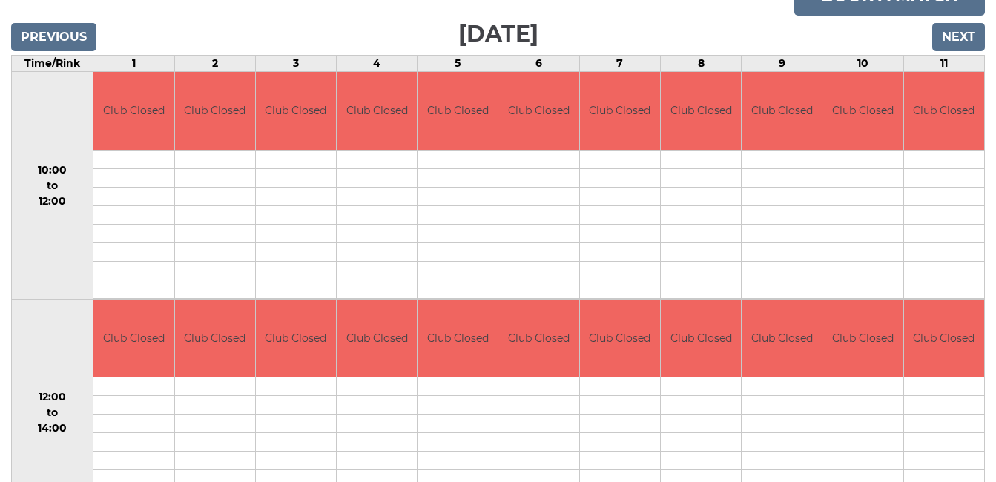
scroll to position [237, 0]
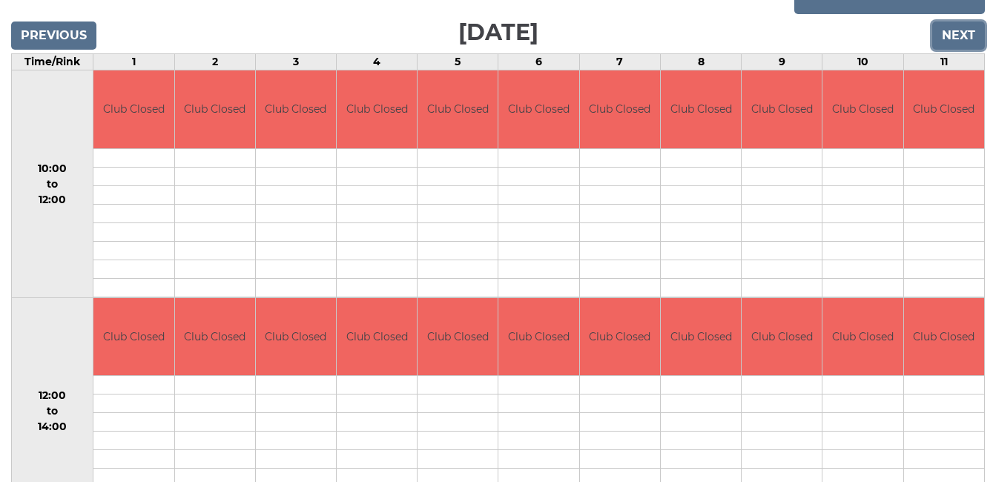
click at [954, 34] on input "Next" at bounding box center [958, 35] width 53 height 28
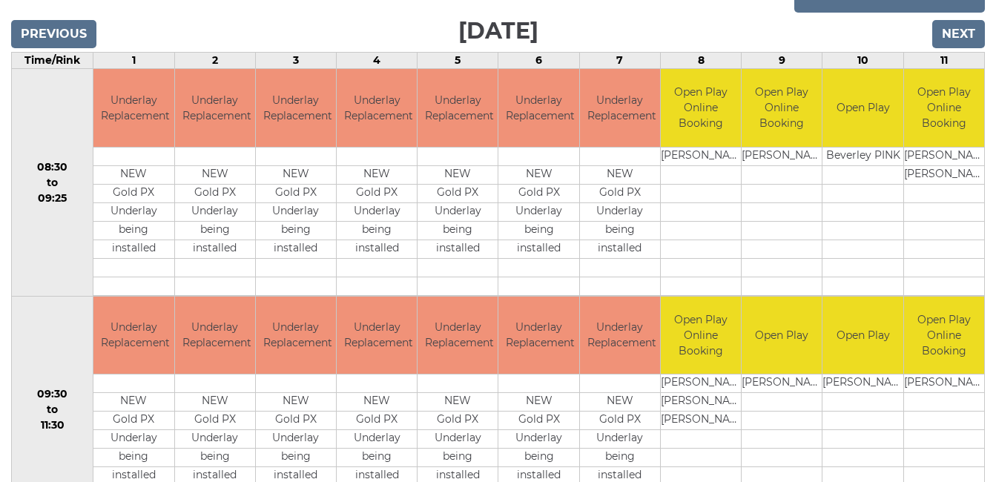
scroll to position [237, 0]
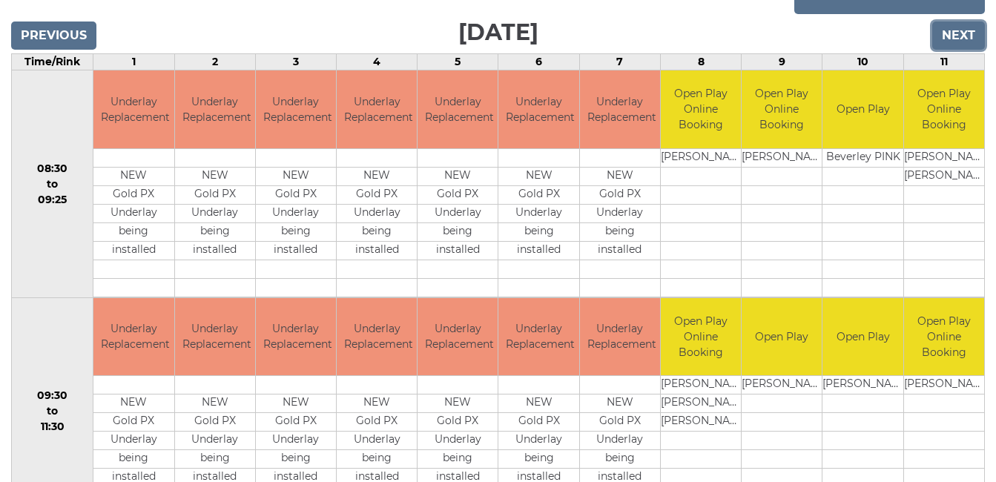
click at [961, 30] on input "Next" at bounding box center [958, 35] width 53 height 28
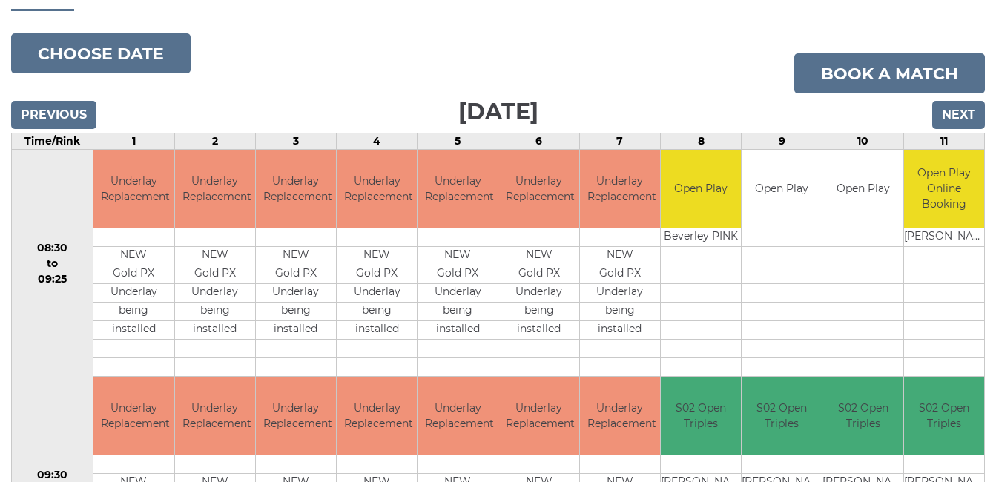
scroll to position [149, 0]
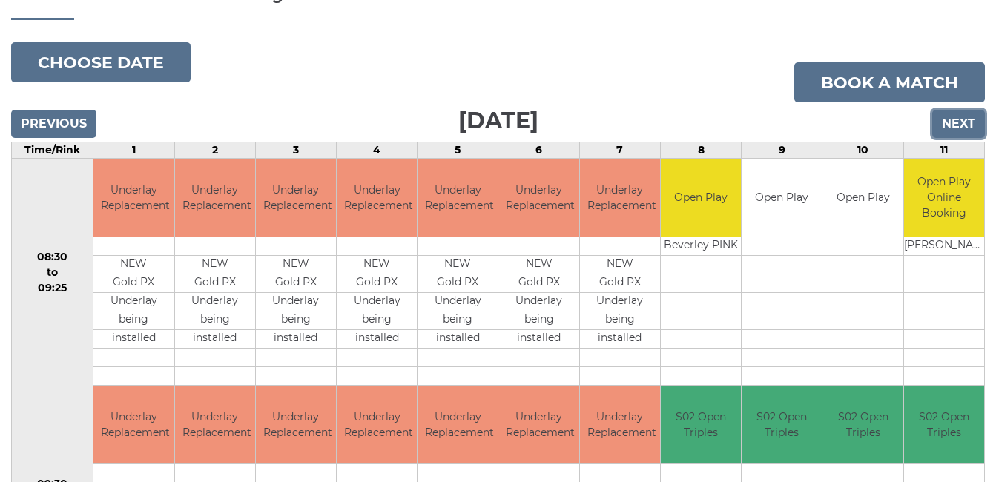
click at [962, 122] on input "Next" at bounding box center [958, 124] width 53 height 28
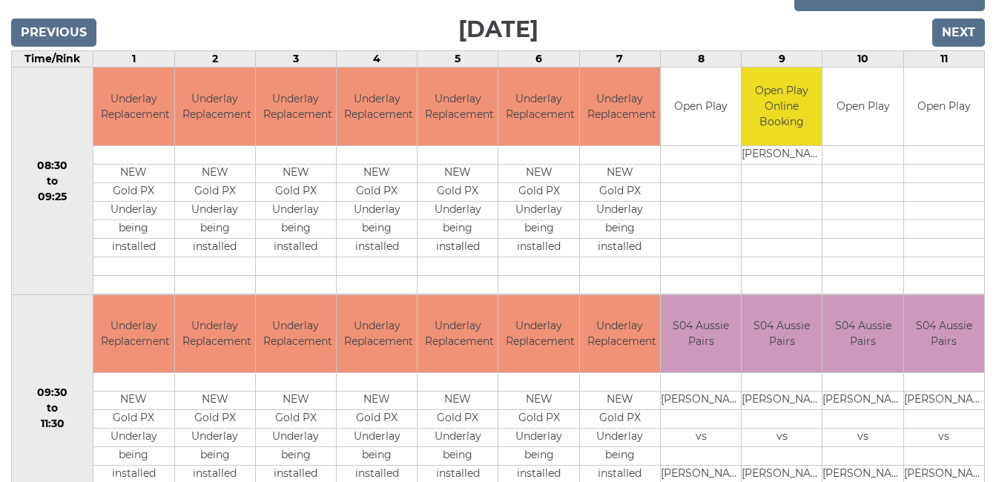
scroll to position [238, 0]
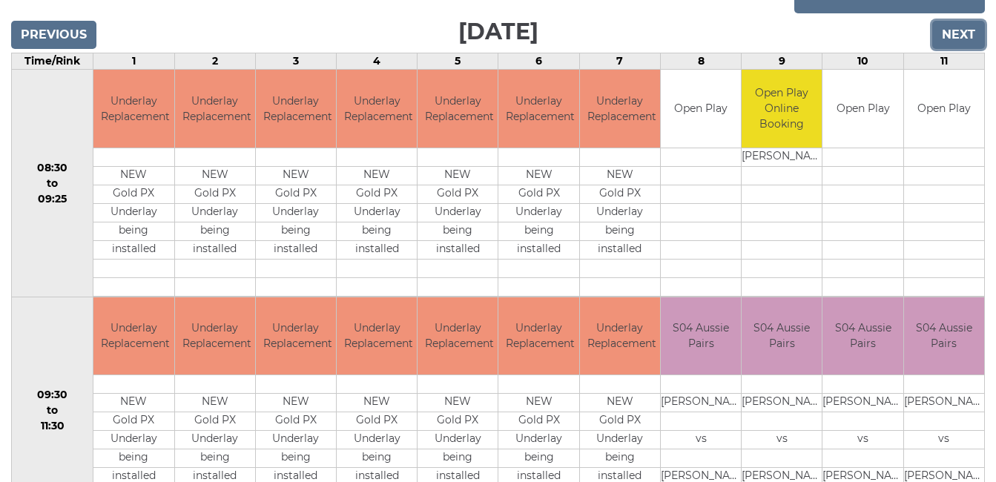
click at [965, 33] on input "Next" at bounding box center [958, 35] width 53 height 28
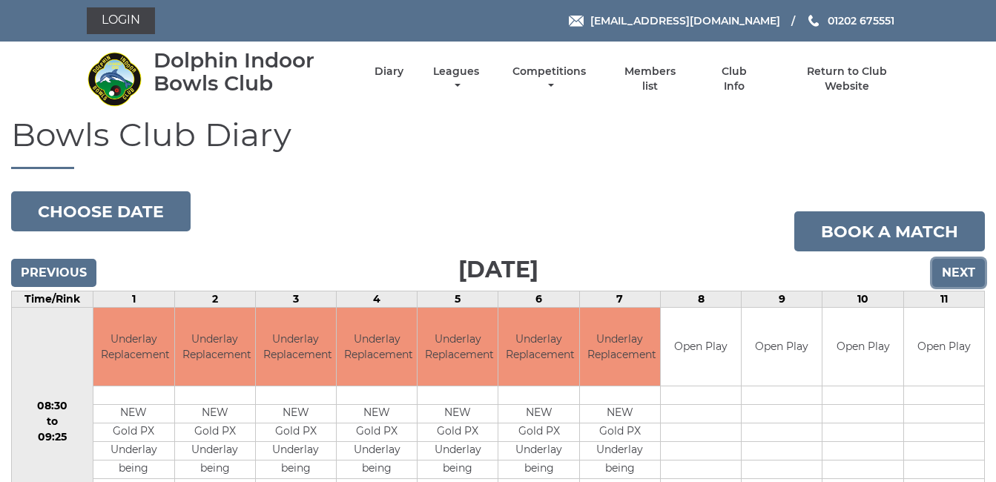
click at [958, 273] on input "Next" at bounding box center [958, 273] width 53 height 28
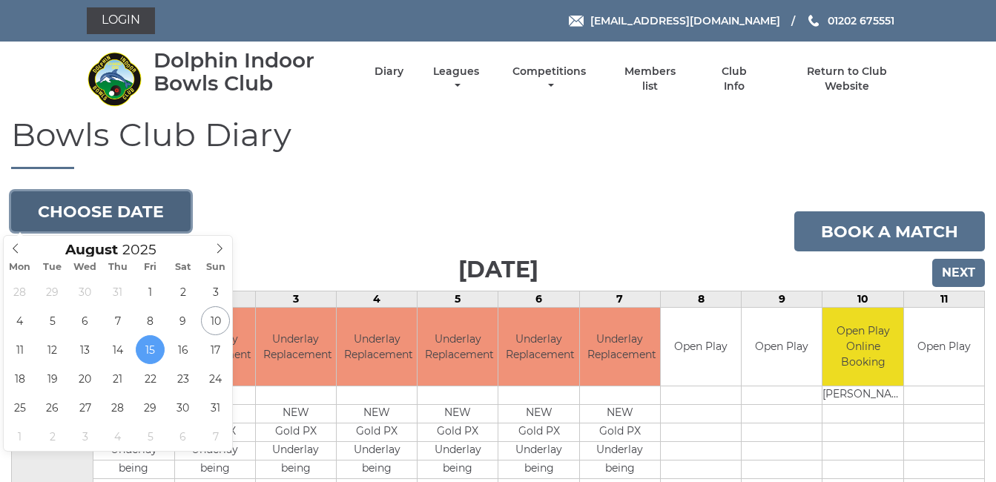
click at [131, 202] on button "Choose date" at bounding box center [100, 211] width 179 height 40
type input "2025-08-12"
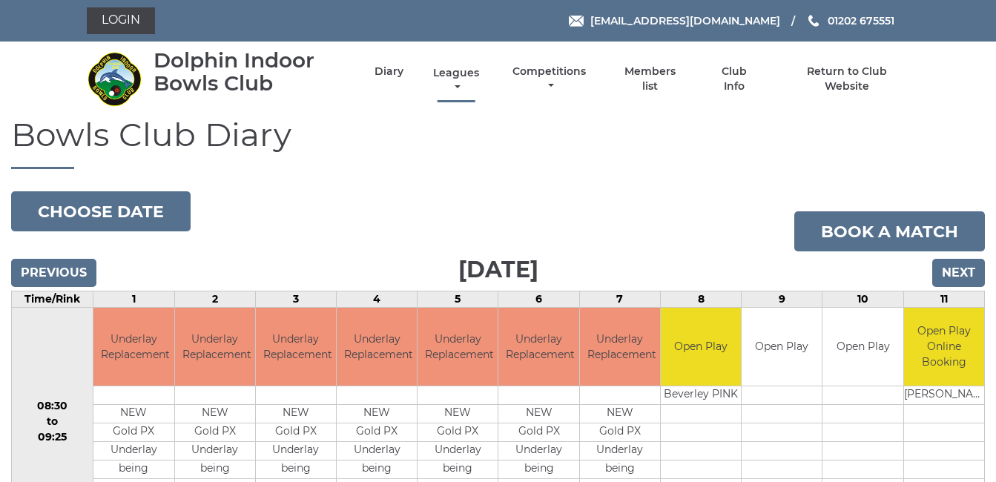
click at [456, 73] on link "Leagues" at bounding box center [455, 80] width 53 height 29
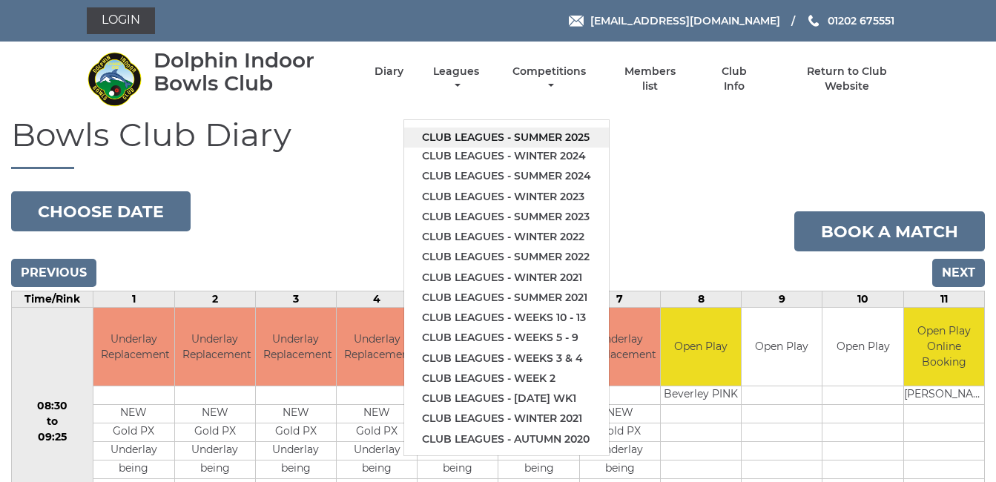
click at [477, 132] on link "Club leagues - Summer 2025" at bounding box center [506, 137] width 205 height 20
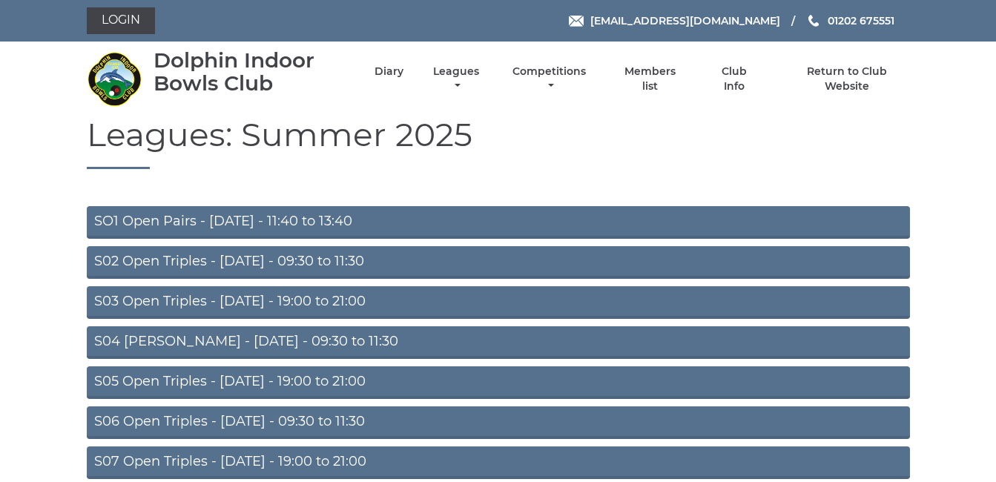
click at [334, 460] on link "S07 Open Triples - Thursday - 19:00 to 21:00" at bounding box center [498, 462] width 823 height 33
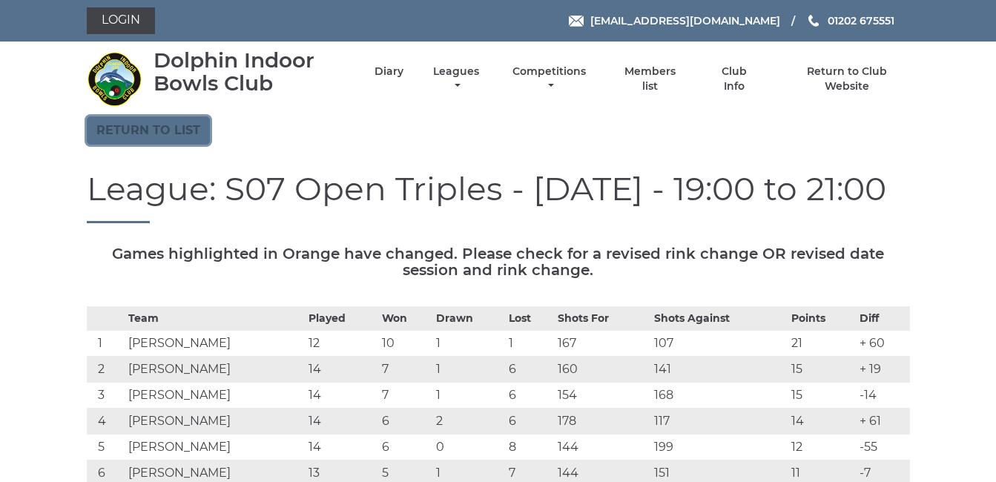
click at [153, 127] on link "Return to list" at bounding box center [148, 130] width 123 height 28
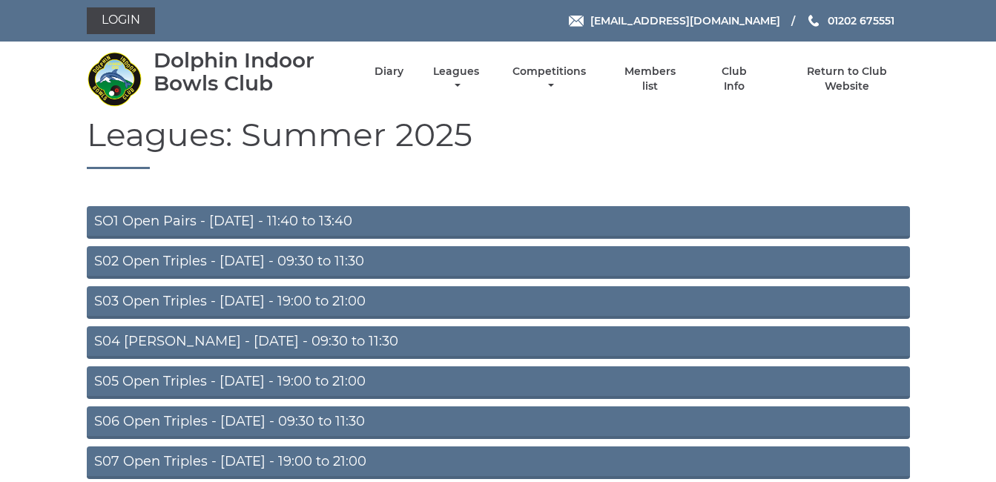
click at [226, 255] on link "S02 Open Triples - [DATE] - 09:30 to 11:30" at bounding box center [498, 262] width 823 height 33
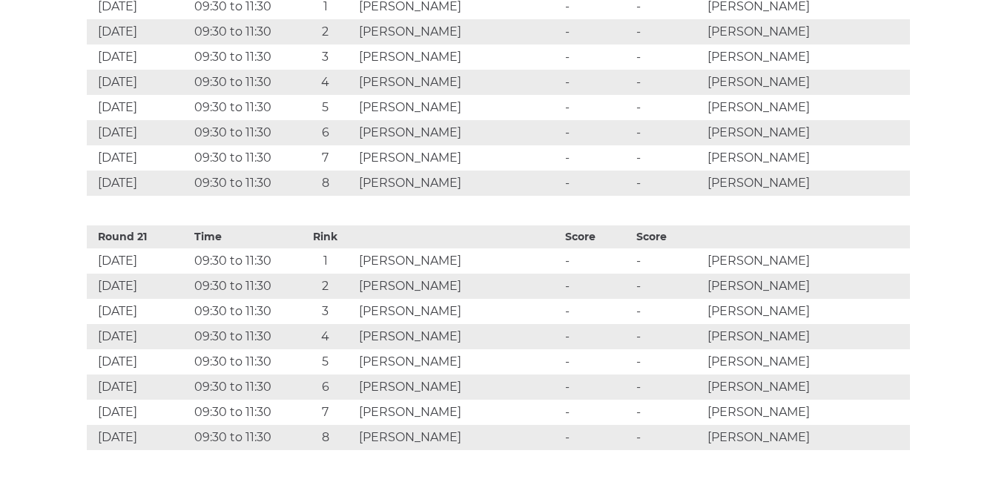
scroll to position [5780, 0]
